Goal: Information Seeking & Learning: Compare options

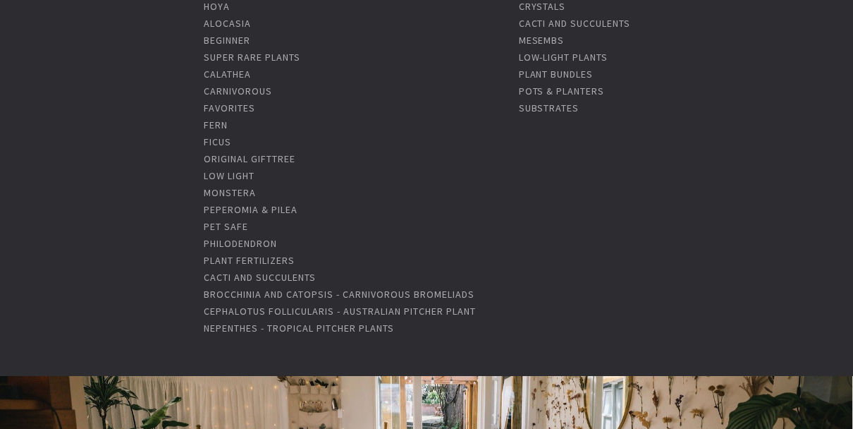
scroll to position [282, 0]
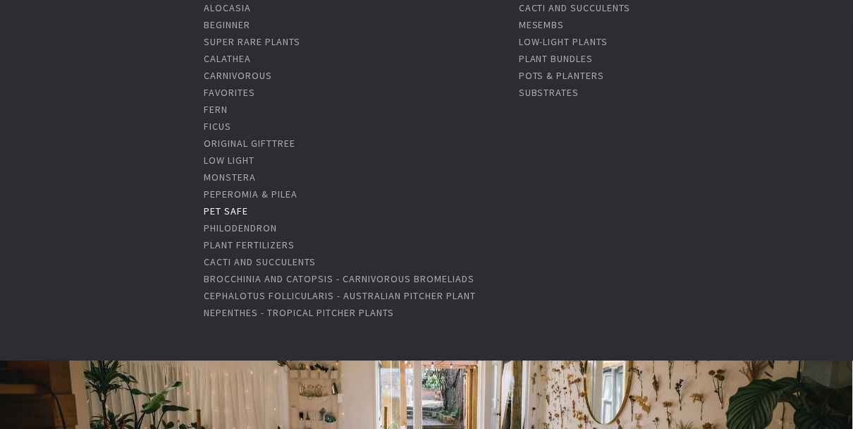
click at [204, 204] on link "Pet Safe" at bounding box center [226, 210] width 44 height 13
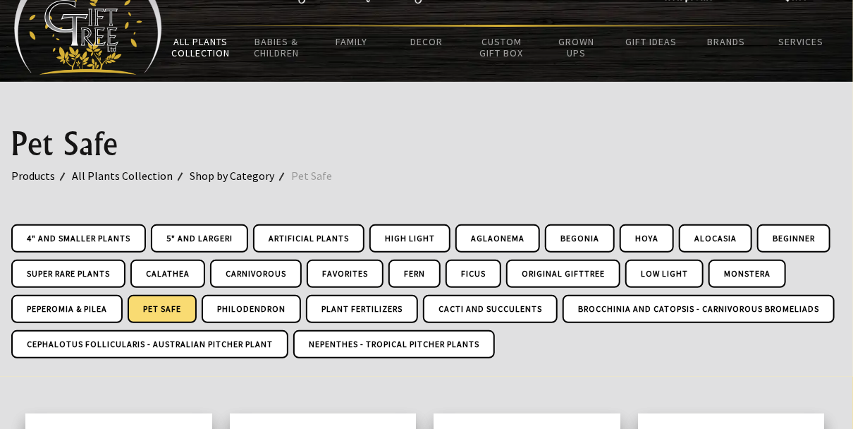
scroll to position [94, 0]
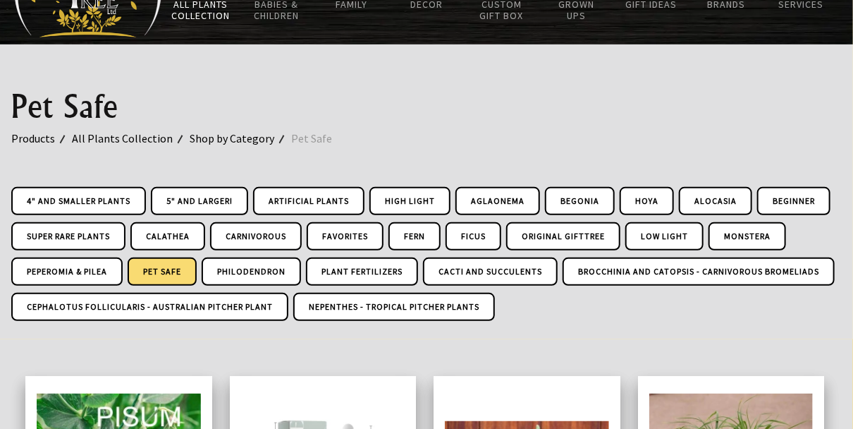
click at [197, 274] on link "Pet Safe" at bounding box center [162, 271] width 69 height 28
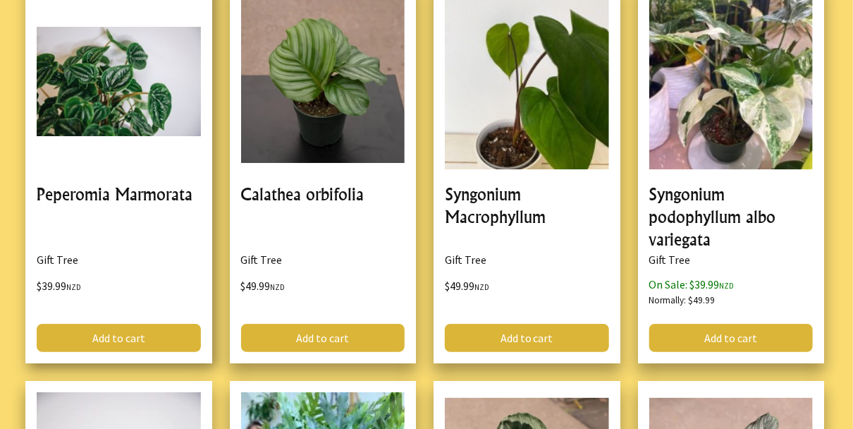
scroll to position [2067, 0]
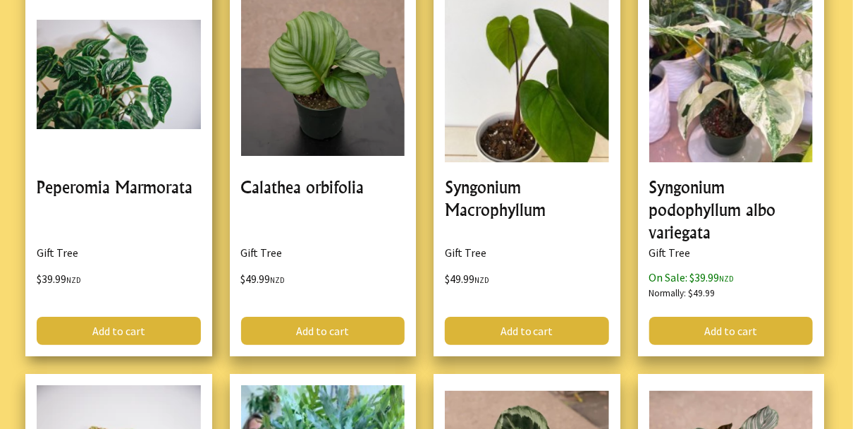
click at [64, 203] on link at bounding box center [118, 165] width 187 height 381
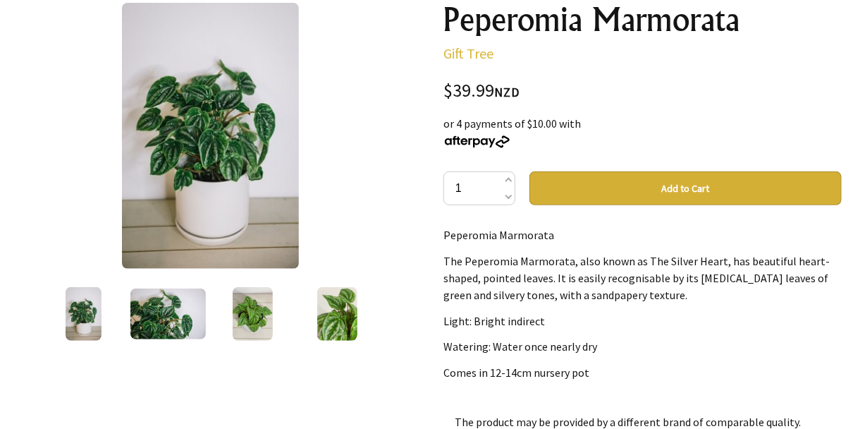
scroll to position [187, 0]
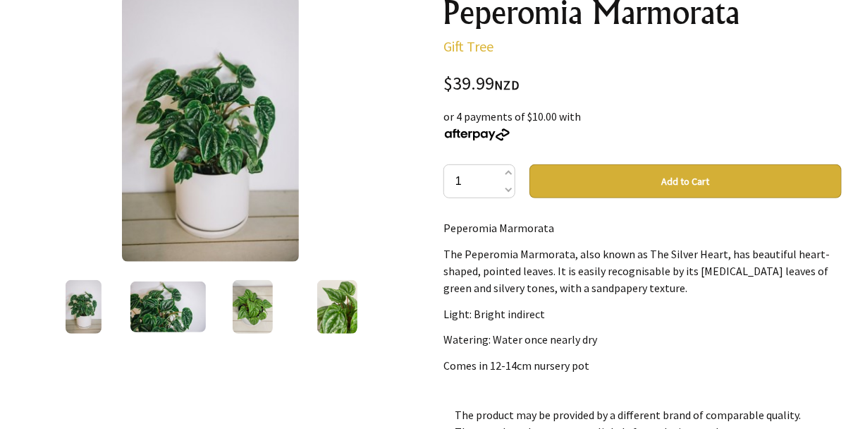
click at [86, 292] on img at bounding box center [84, 307] width 36 height 54
click at [140, 298] on img at bounding box center [168, 306] width 76 height 51
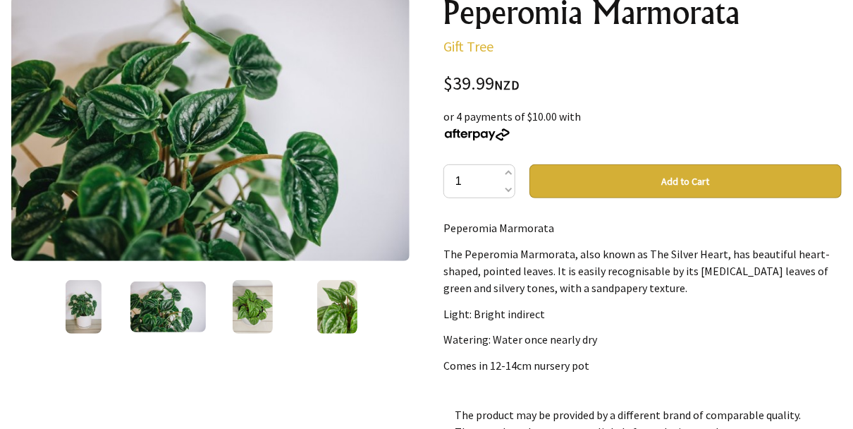
click at [252, 309] on img at bounding box center [253, 307] width 40 height 54
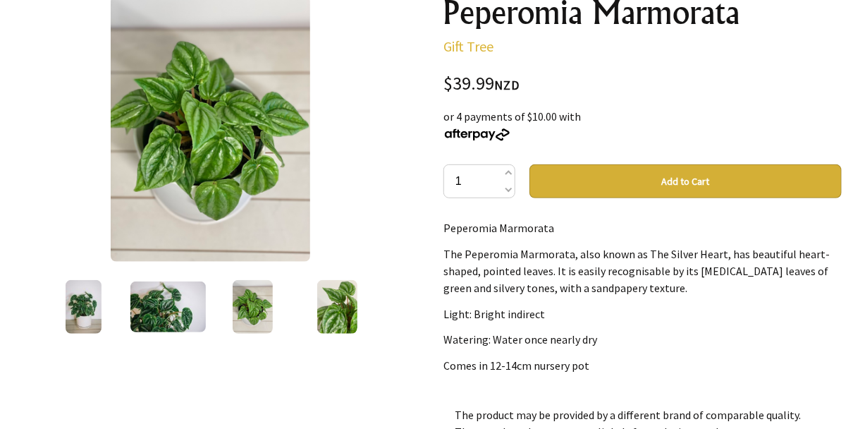
click at [334, 307] on img at bounding box center [337, 307] width 40 height 54
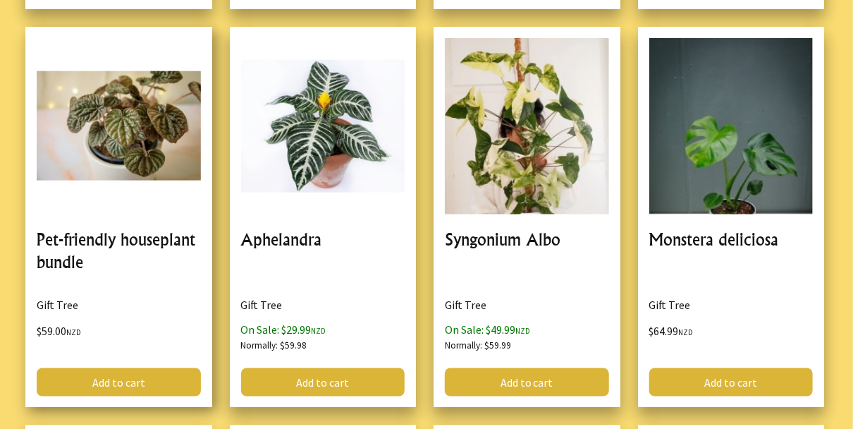
scroll to position [2820, 0]
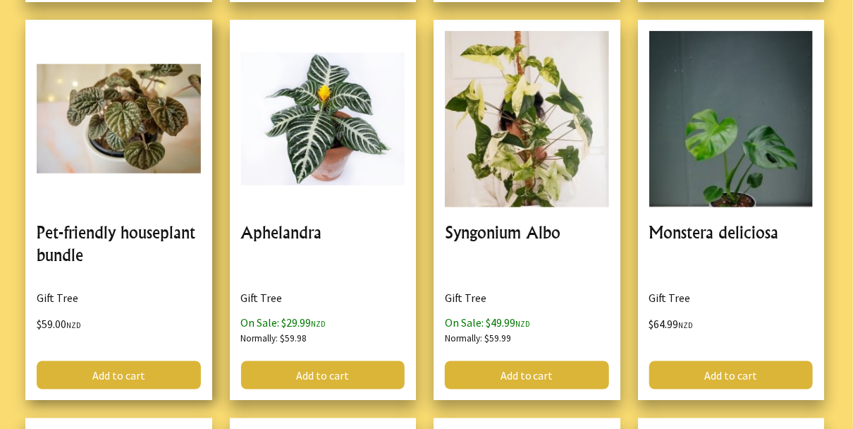
click at [132, 135] on link at bounding box center [118, 210] width 187 height 381
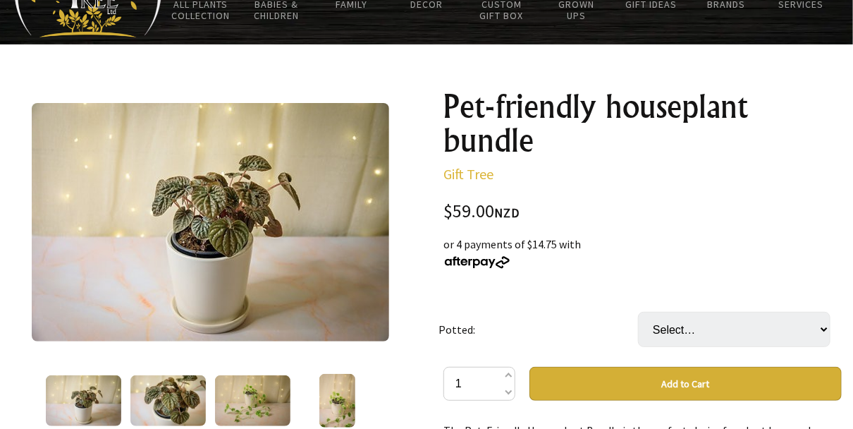
scroll to position [187, 0]
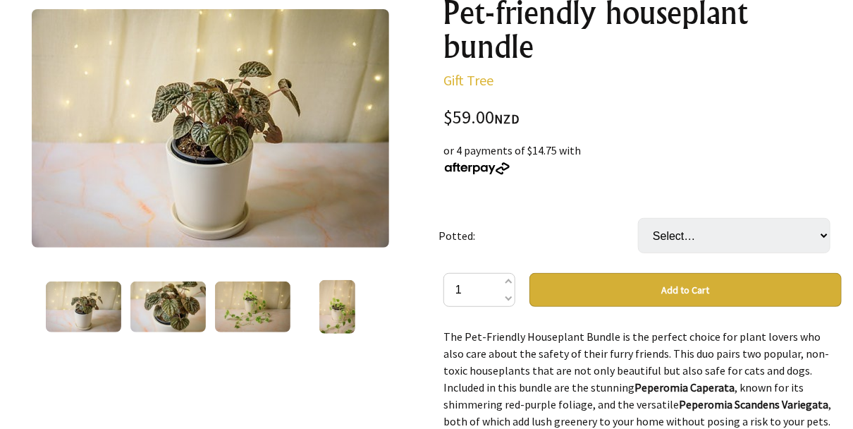
click at [71, 310] on img at bounding box center [84, 306] width 76 height 51
click at [161, 283] on img at bounding box center [168, 306] width 76 height 51
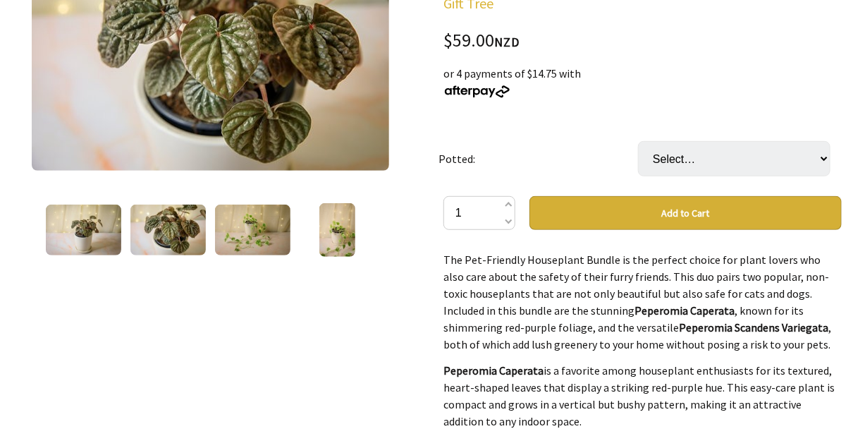
scroll to position [282, 0]
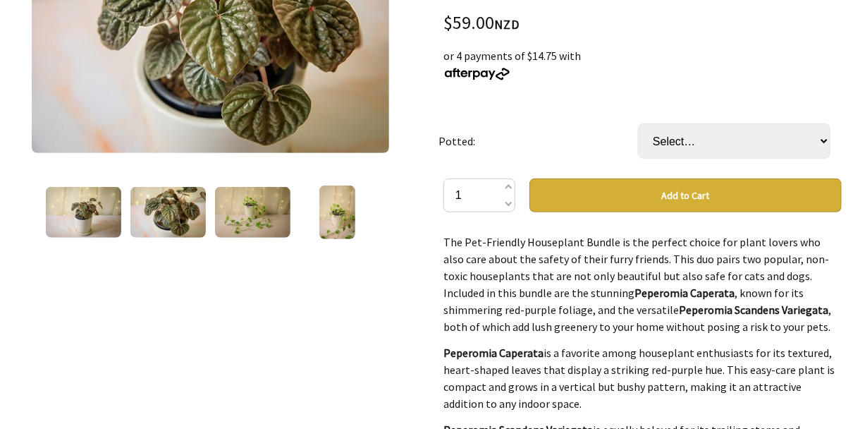
click at [257, 214] on img at bounding box center [253, 212] width 76 height 51
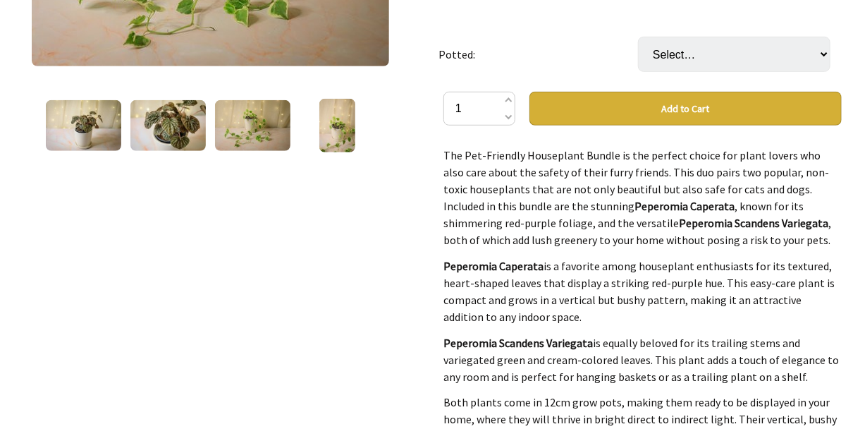
scroll to position [376, 0]
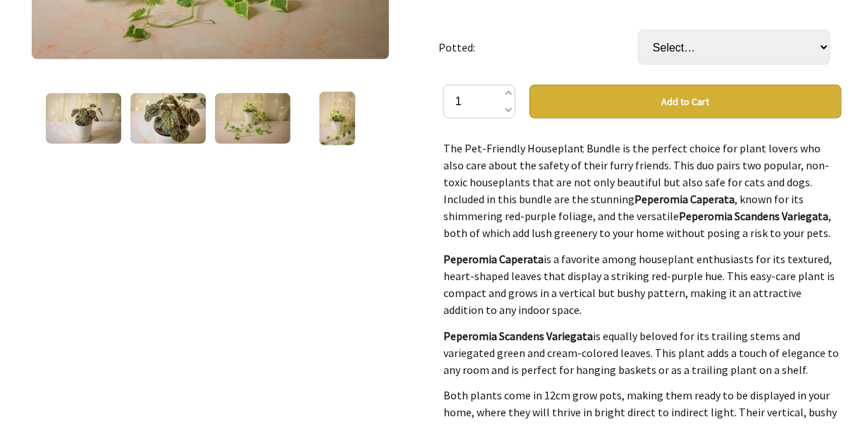
click at [333, 123] on img at bounding box center [337, 119] width 36 height 54
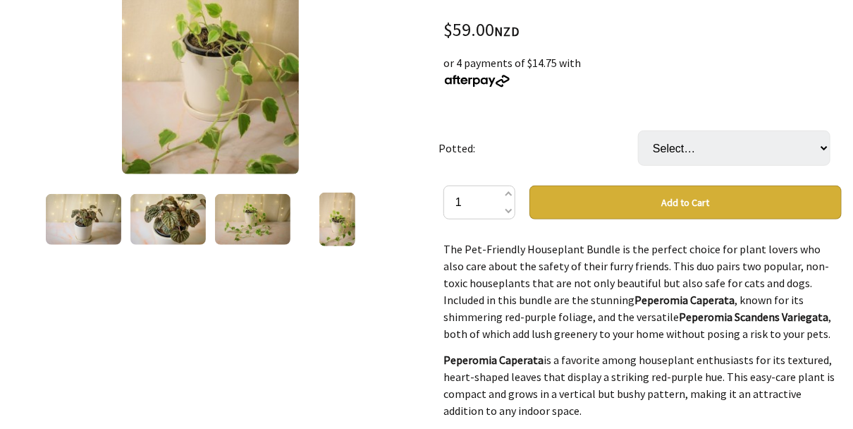
scroll to position [282, 0]
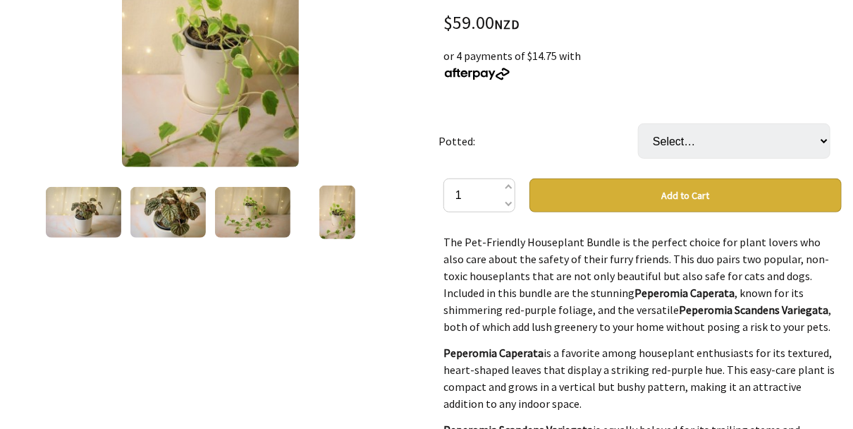
click at [262, 203] on img at bounding box center [253, 212] width 76 height 51
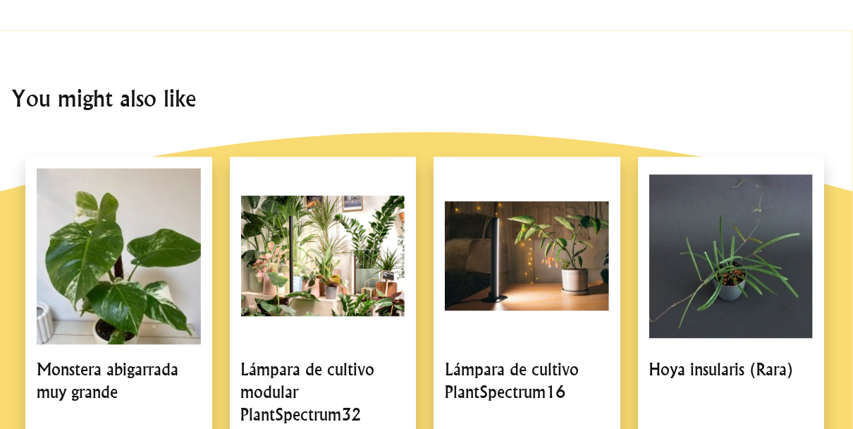
scroll to position [866, 0]
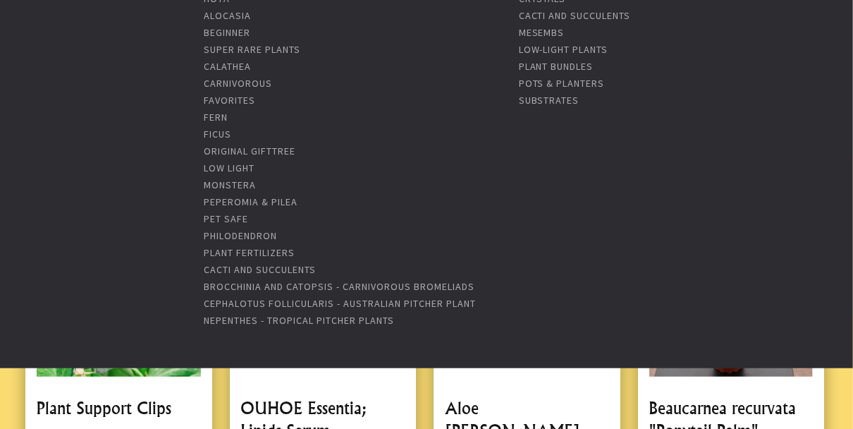
scroll to position [282, 0]
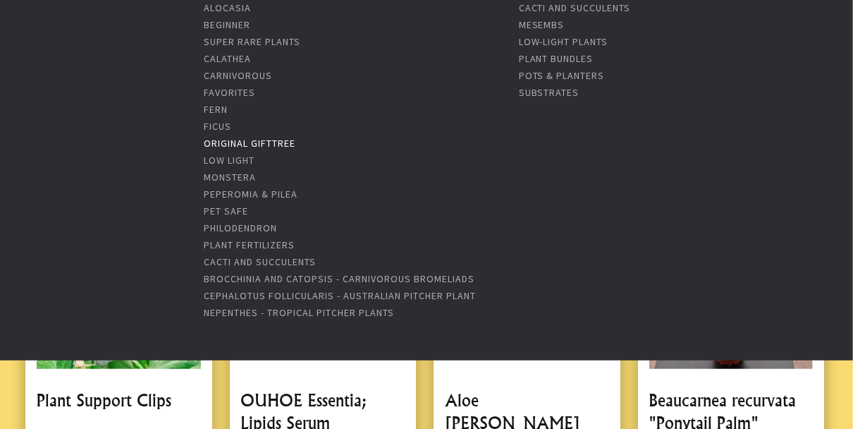
click at [204, 137] on link "Original GiftTree" at bounding box center [250, 143] width 92 height 13
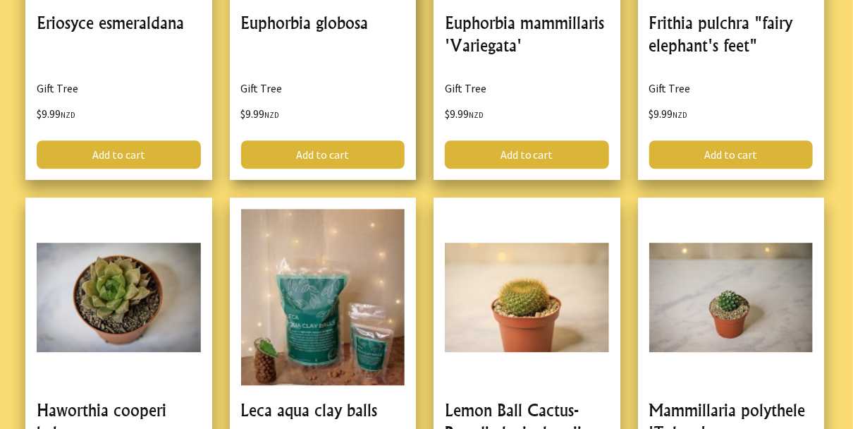
scroll to position [1222, 0]
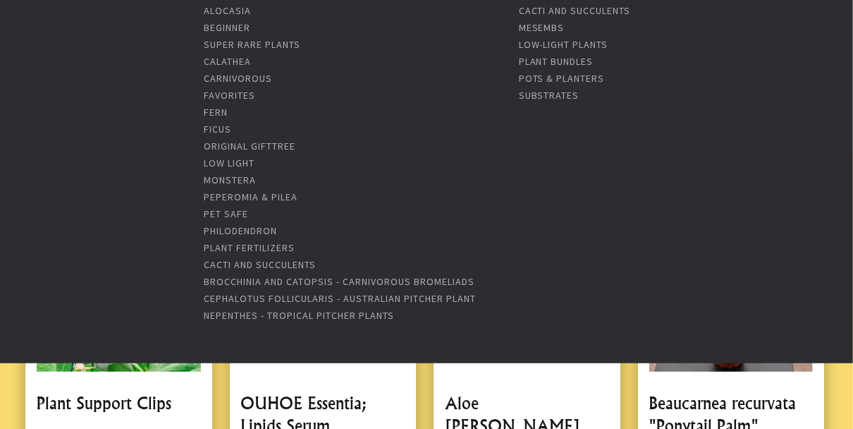
scroll to position [282, 0]
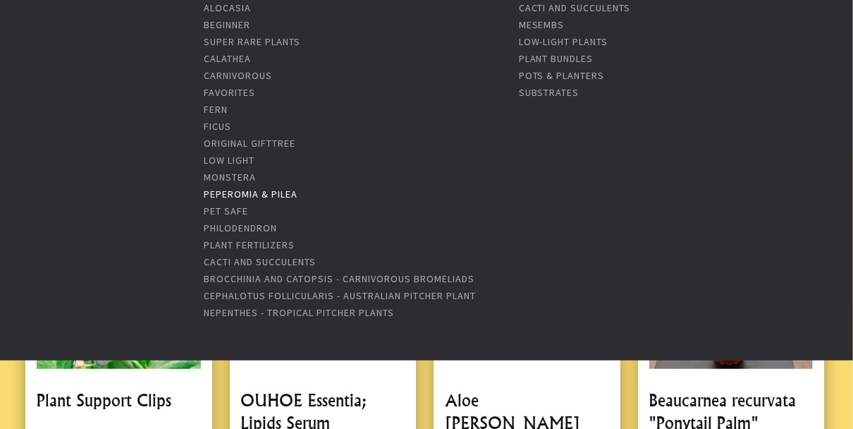
click at [204, 197] on link "Peperomia & Pilea" at bounding box center [251, 193] width 94 height 13
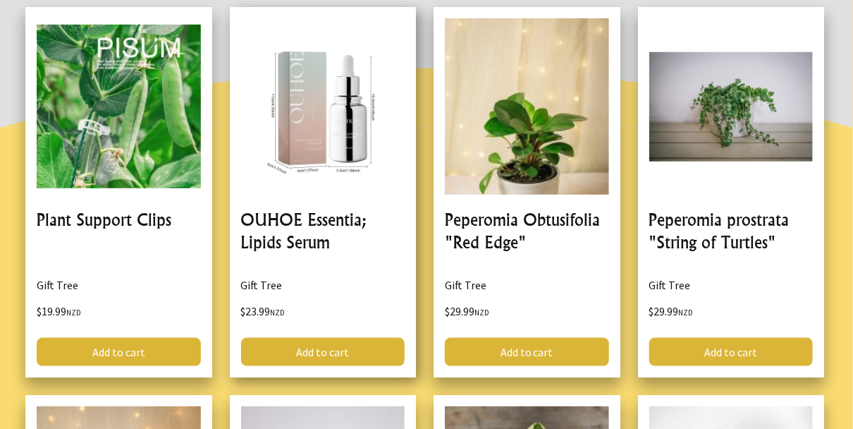
scroll to position [469, 0]
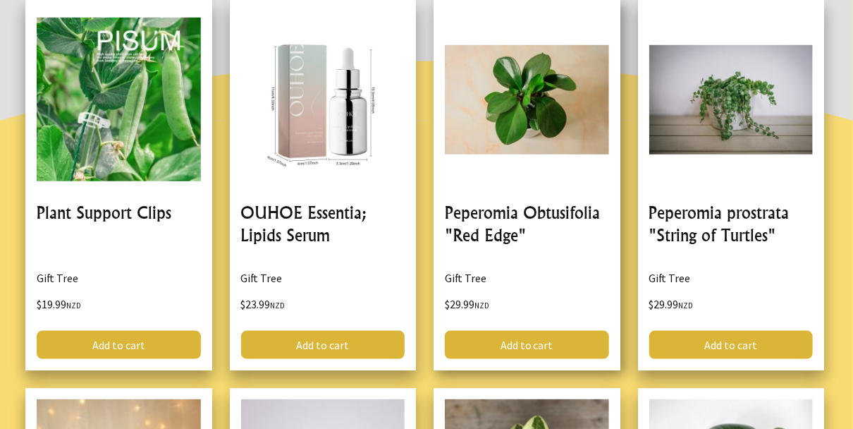
click at [544, 178] on link at bounding box center [527, 185] width 187 height 370
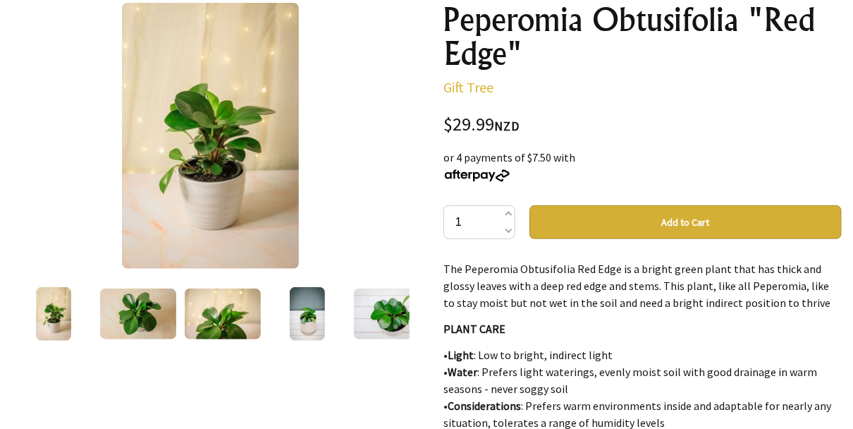
scroll to position [187, 0]
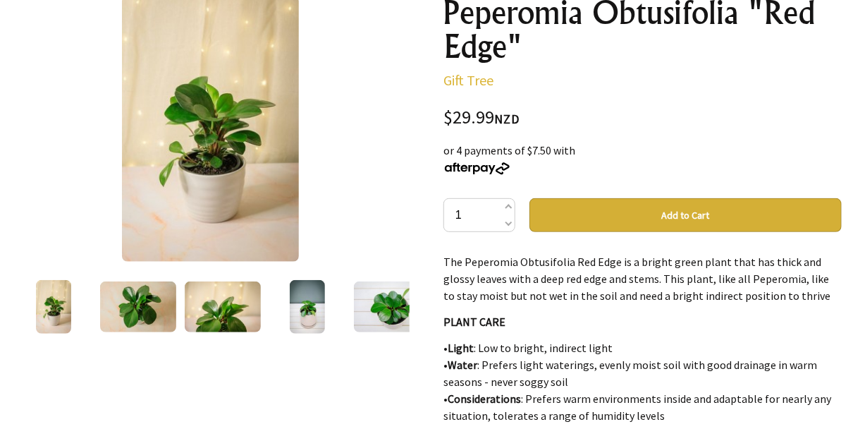
click at [118, 305] on img at bounding box center [138, 306] width 76 height 51
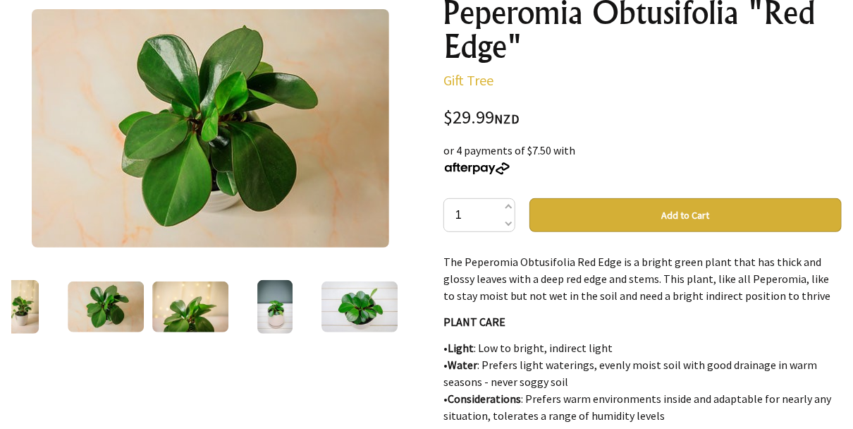
click at [173, 297] on img at bounding box center [190, 306] width 76 height 51
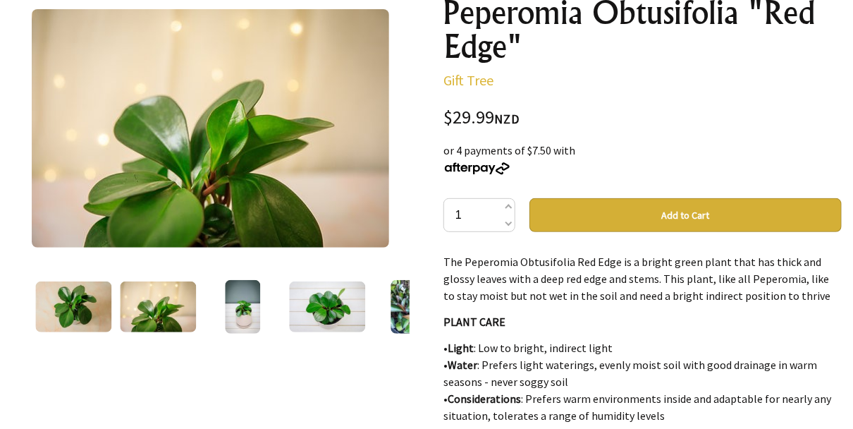
click at [249, 295] on img at bounding box center [243, 307] width 36 height 54
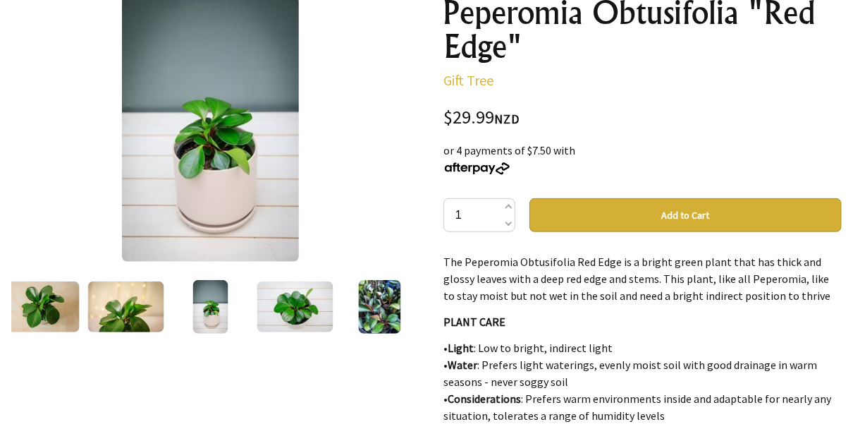
click at [291, 289] on img at bounding box center [295, 306] width 76 height 51
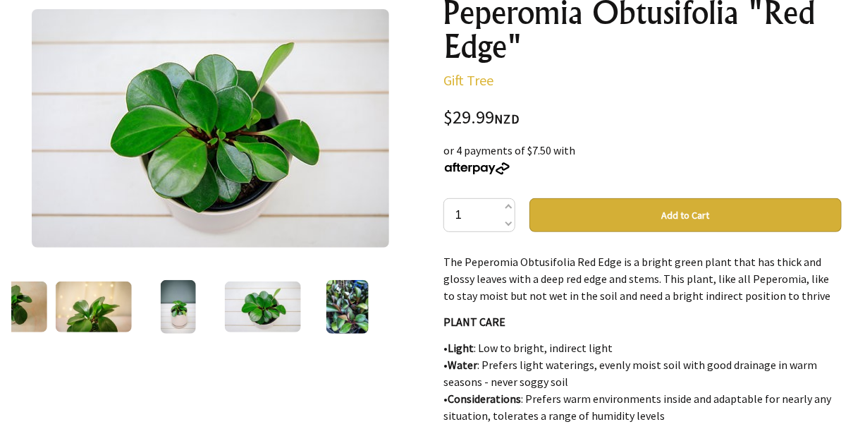
click at [358, 293] on img at bounding box center [347, 307] width 43 height 54
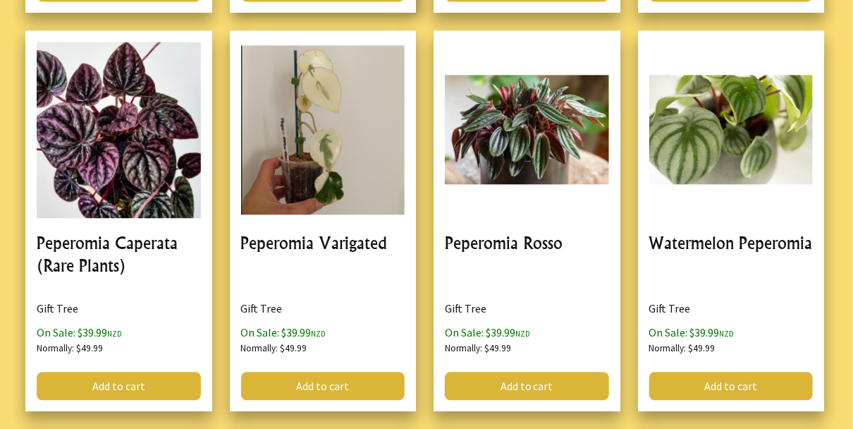
scroll to position [1221, 0]
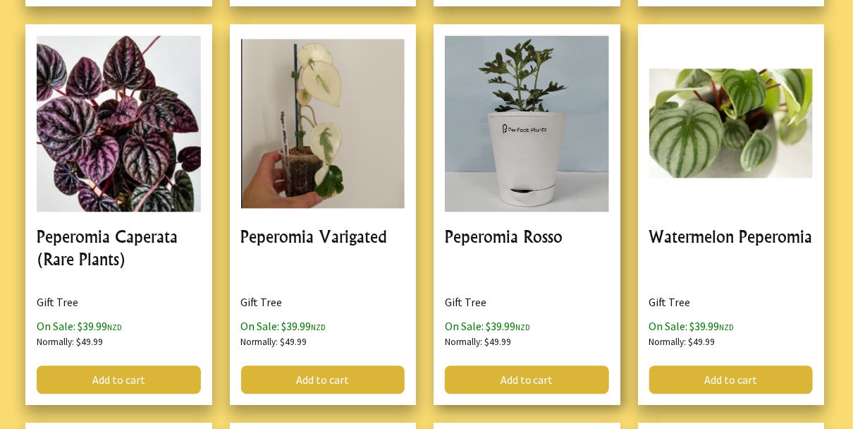
click at [480, 257] on link at bounding box center [527, 214] width 187 height 381
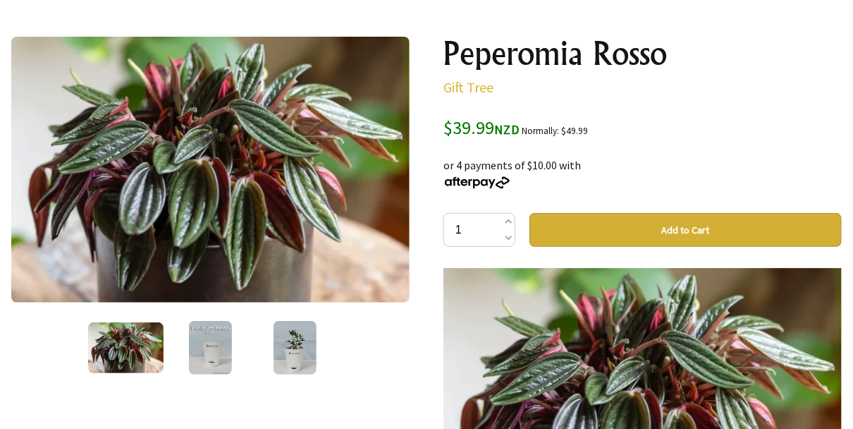
scroll to position [187, 0]
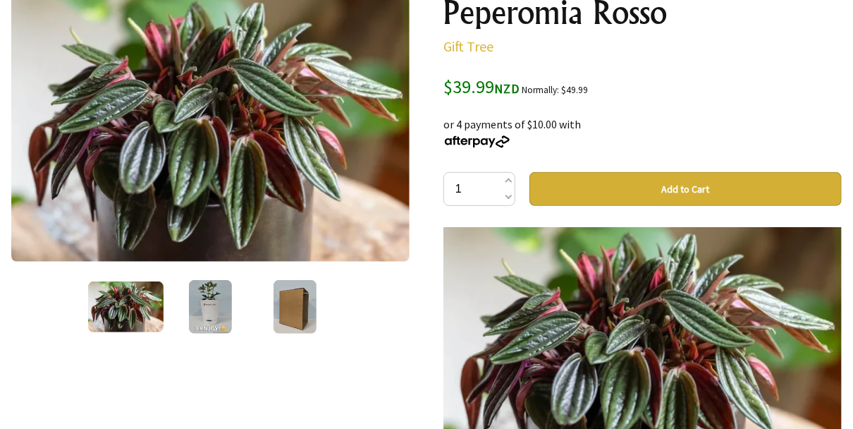
click at [214, 290] on img at bounding box center [210, 307] width 43 height 54
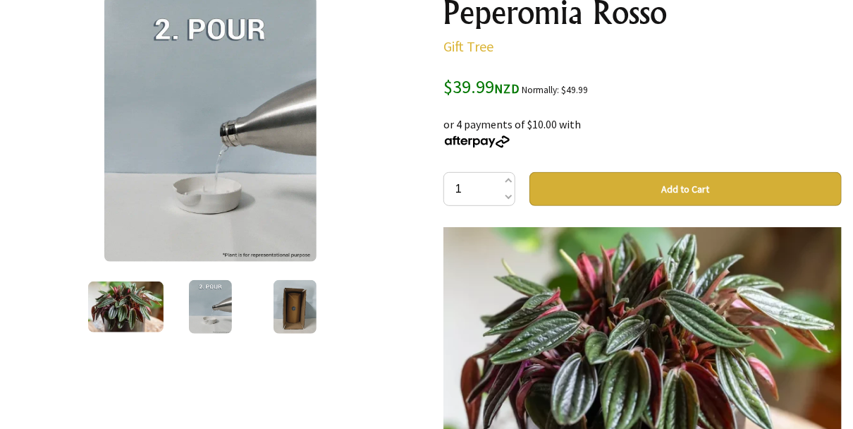
click at [273, 296] on img at bounding box center [294, 307] width 43 height 54
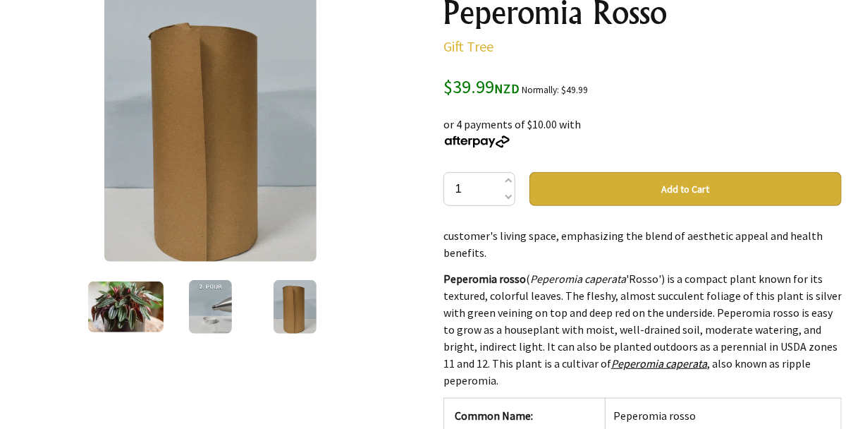
click at [108, 308] on img at bounding box center [126, 306] width 76 height 51
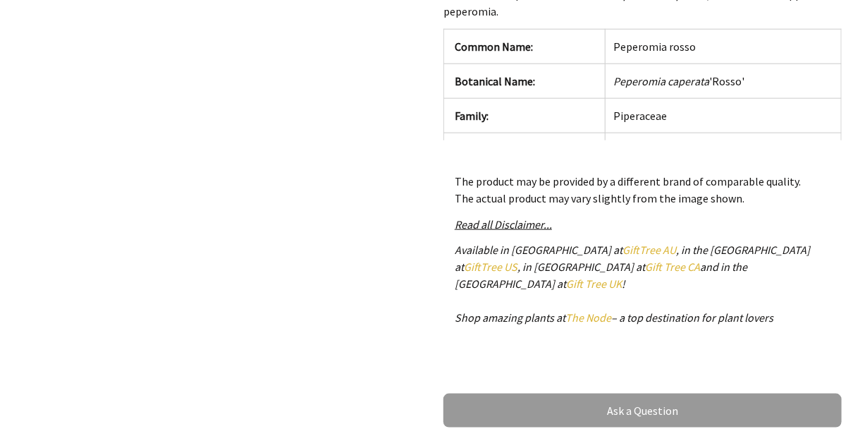
scroll to position [564, 0]
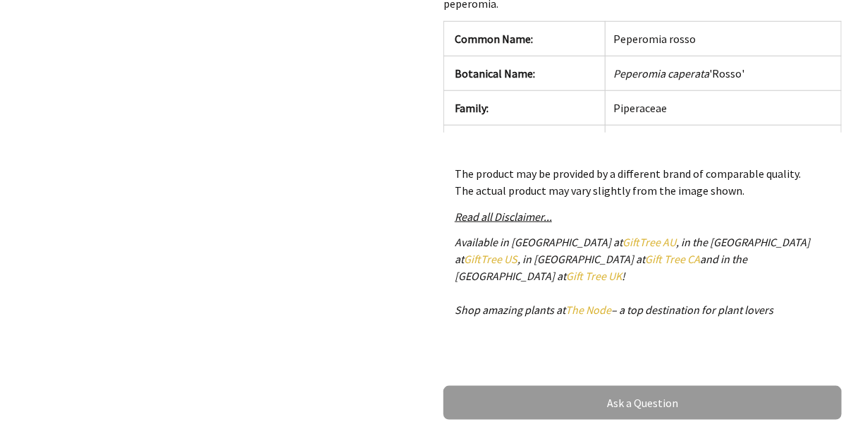
click at [607, 302] on link "The Node" at bounding box center [588, 309] width 46 height 14
